Goal: Information Seeking & Learning: Learn about a topic

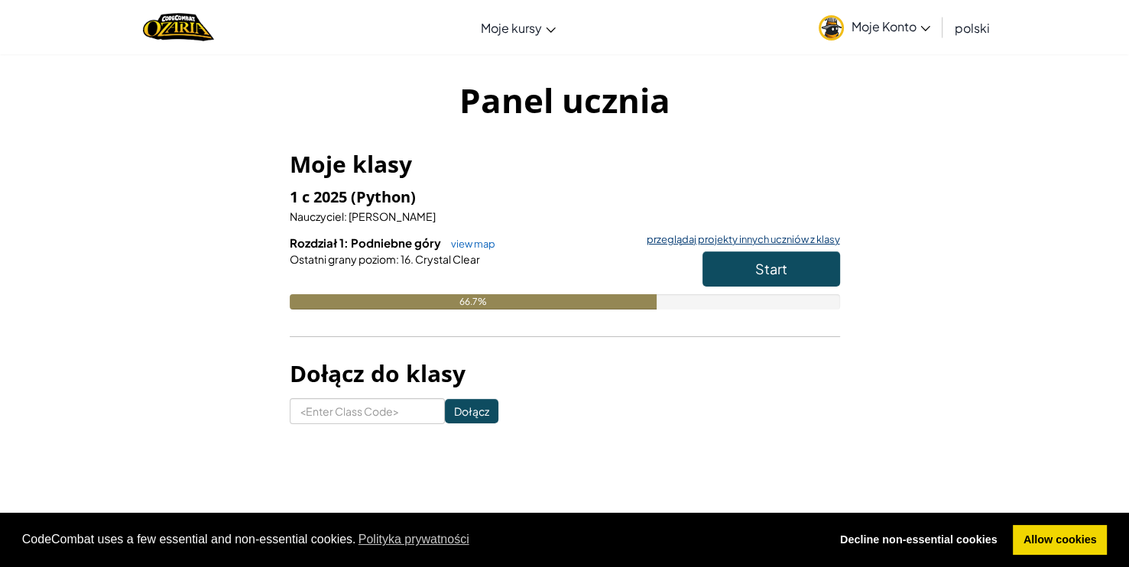
drag, startPoint x: 718, startPoint y: 243, endPoint x: 699, endPoint y: 242, distance: 18.4
click at [699, 242] on link "przeglądaj projekty innych uczniów z klasy" at bounding box center [739, 240] width 201 height 10
click at [793, 258] on button "Start" at bounding box center [771, 268] width 138 height 35
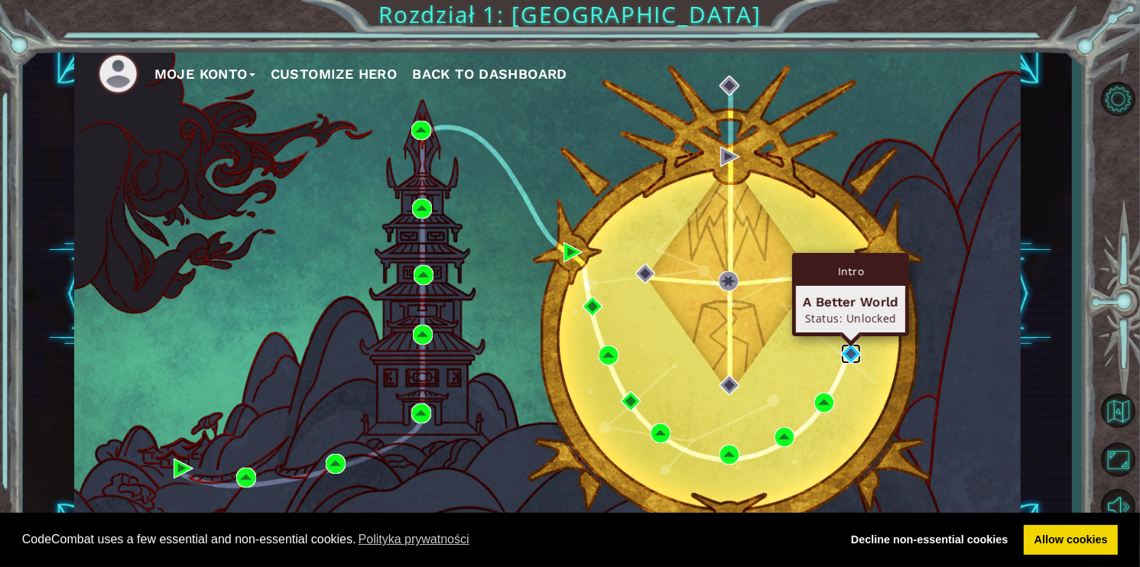
click at [855, 359] on img at bounding box center [851, 354] width 20 height 20
